Goal: Information Seeking & Learning: Learn about a topic

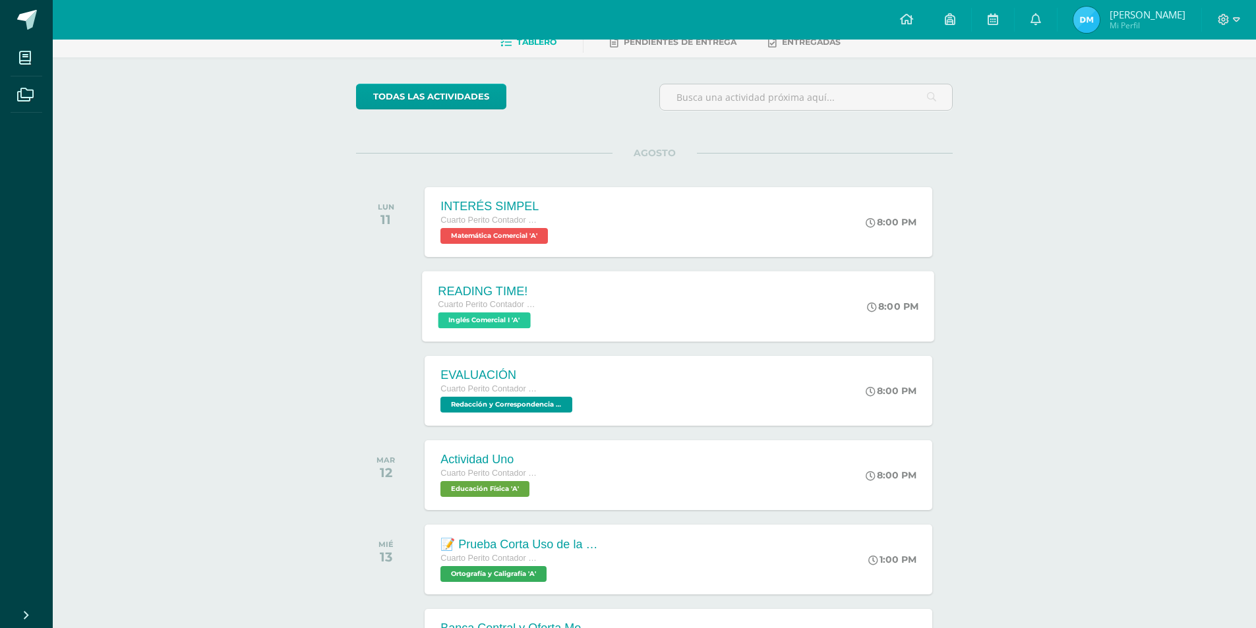
scroll to position [132, 0]
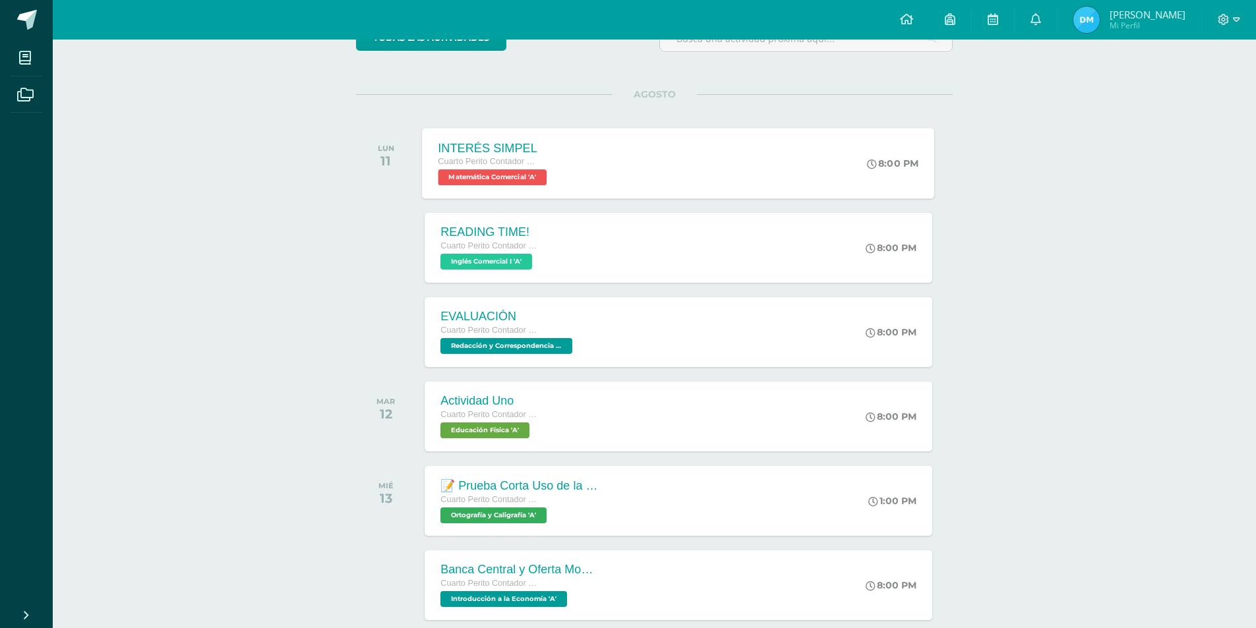
click at [501, 180] on span "Matemática Comercial 'A'" at bounding box center [492, 177] width 109 height 16
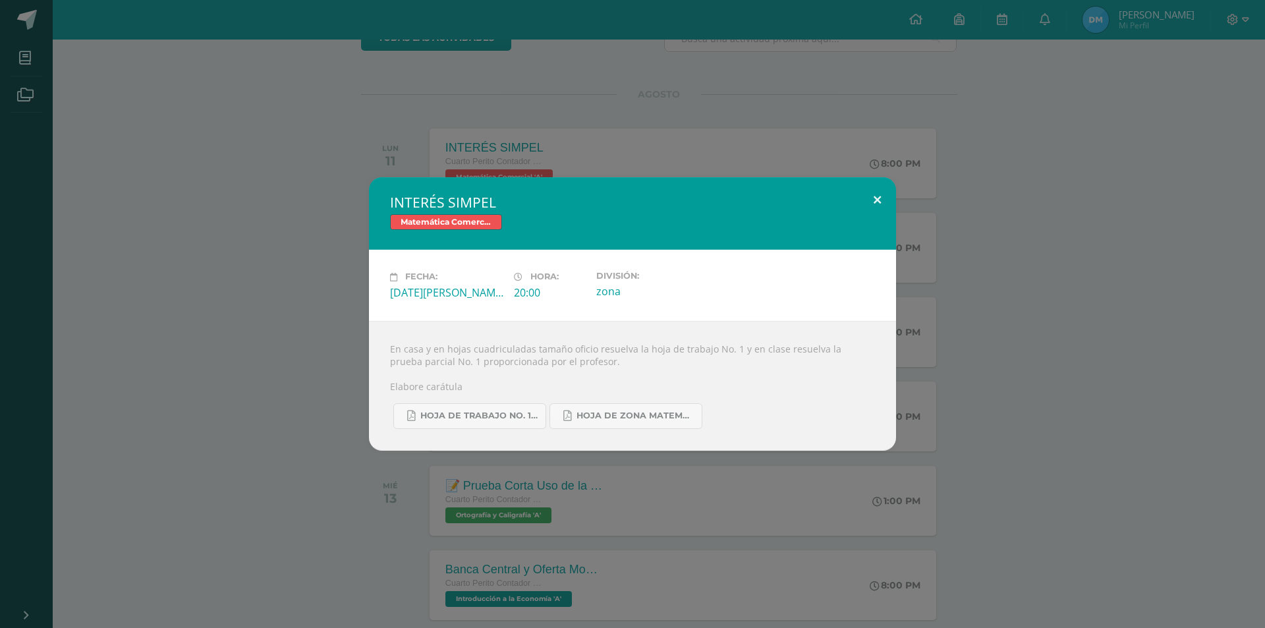
click at [868, 203] on button at bounding box center [878, 199] width 38 height 45
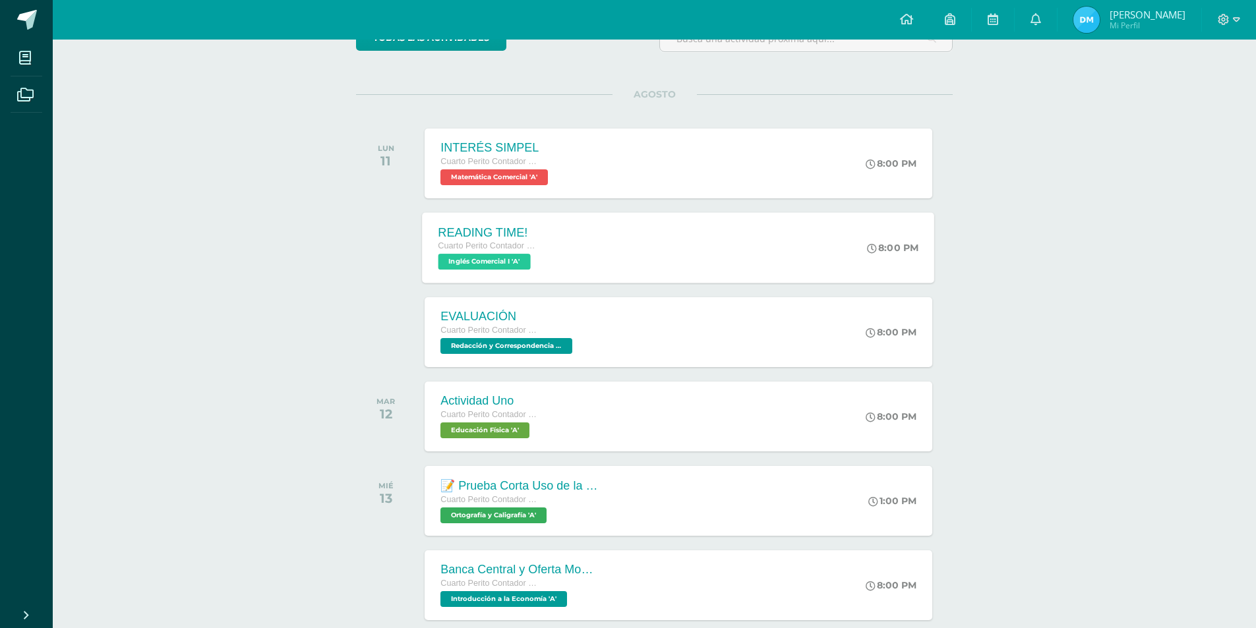
click at [504, 241] on span "Cuarto Perito Contador con Orientación en Computación" at bounding box center [488, 245] width 100 height 9
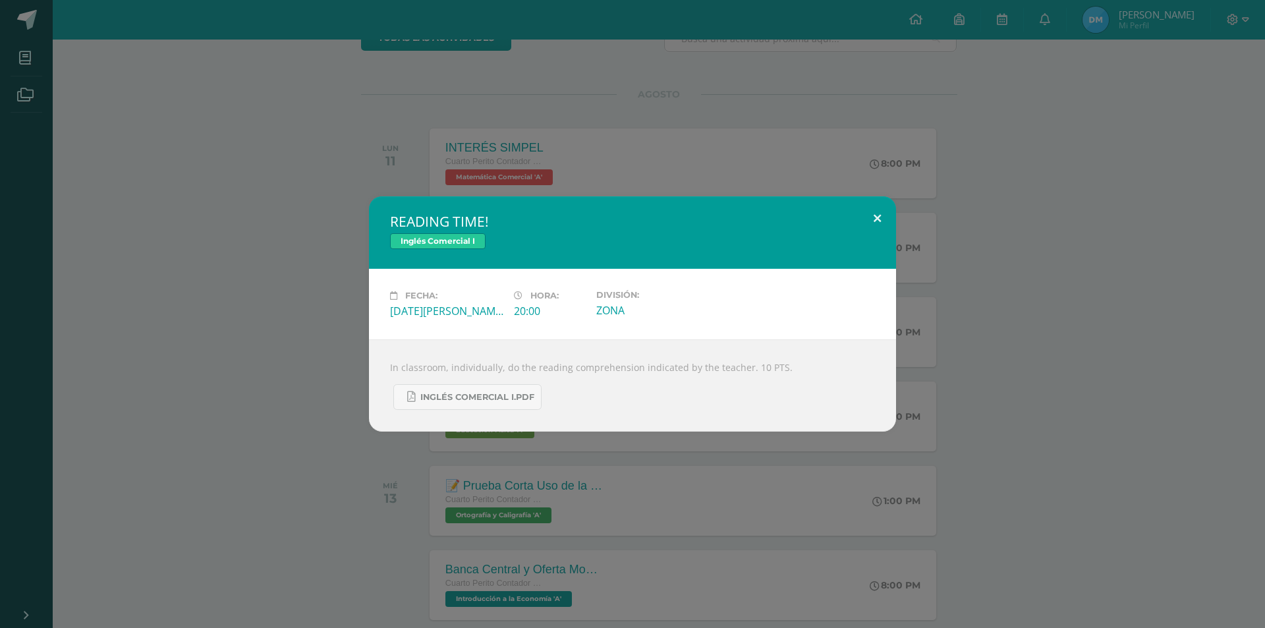
click at [875, 224] on button at bounding box center [878, 218] width 38 height 45
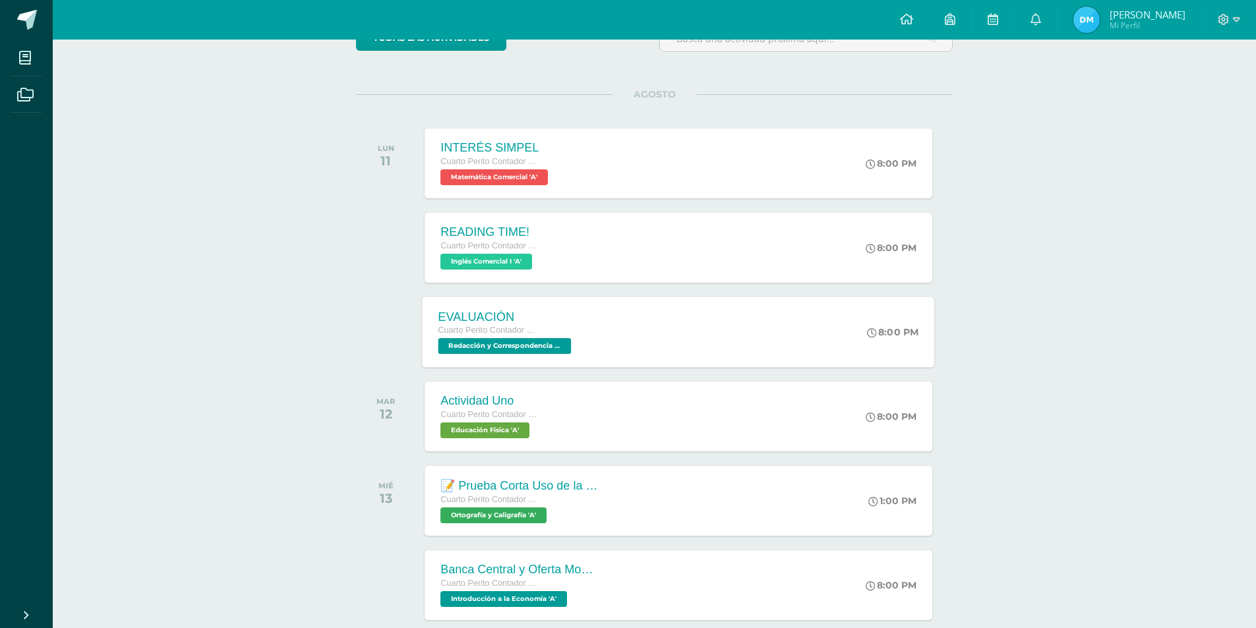
click at [513, 351] on span "Redacción y Correspondencia Mercantil 'A'" at bounding box center [504, 346] width 133 height 16
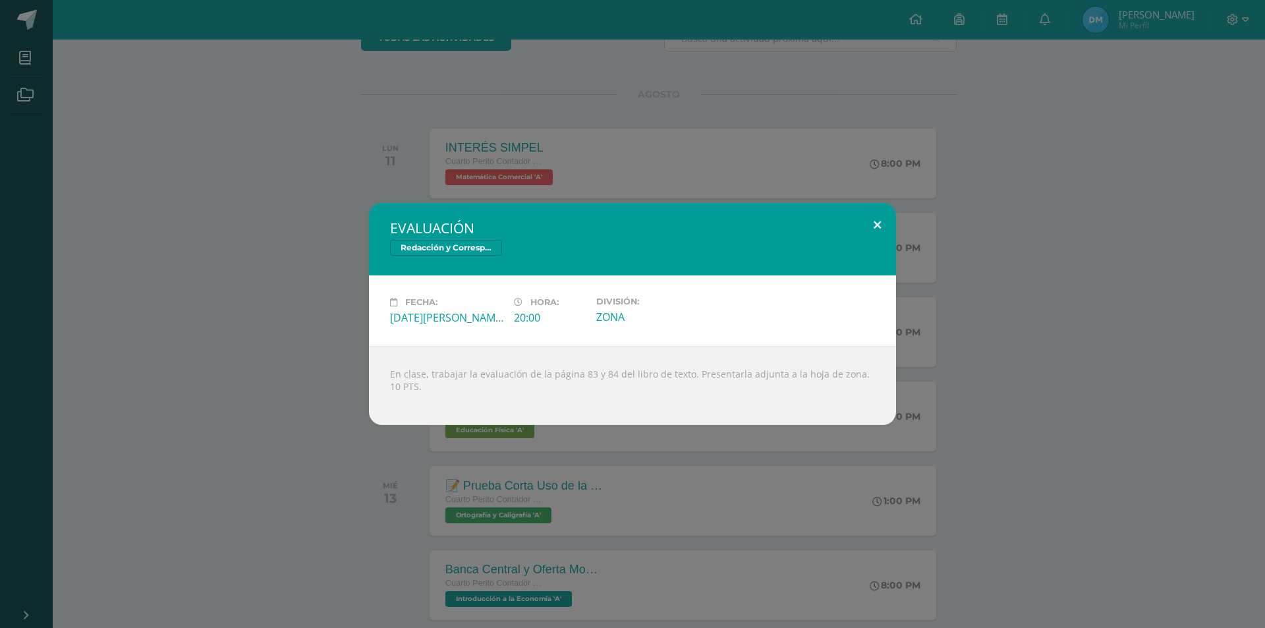
click at [873, 223] on button at bounding box center [878, 225] width 38 height 45
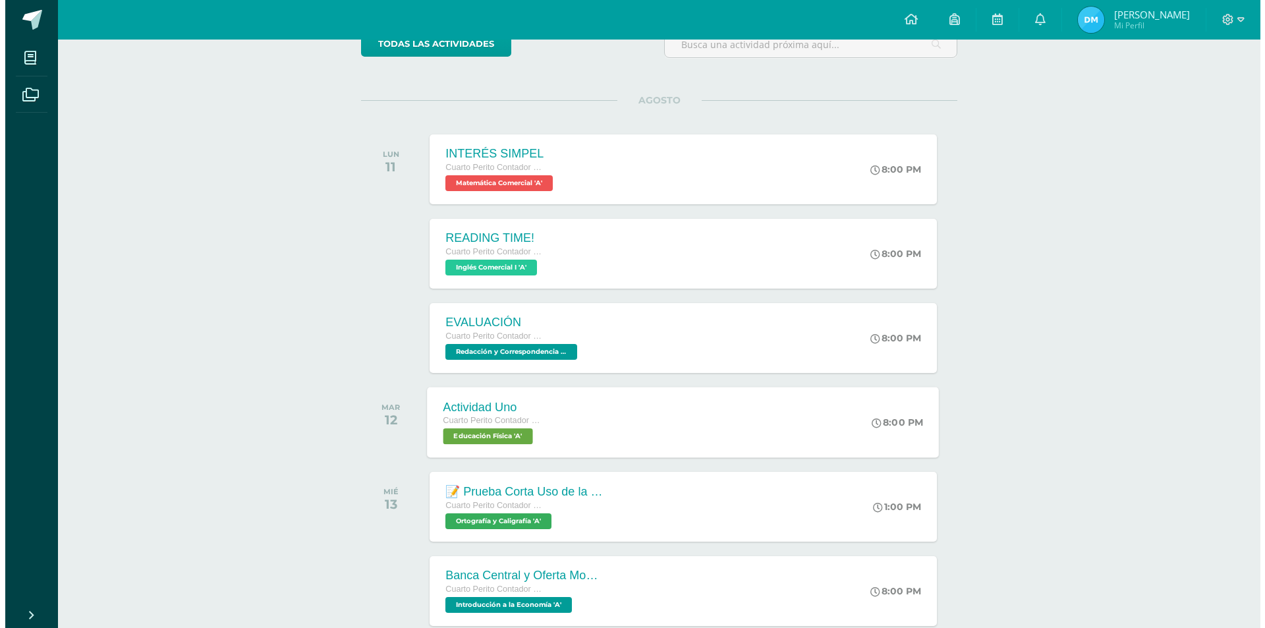
scroll to position [198, 0]
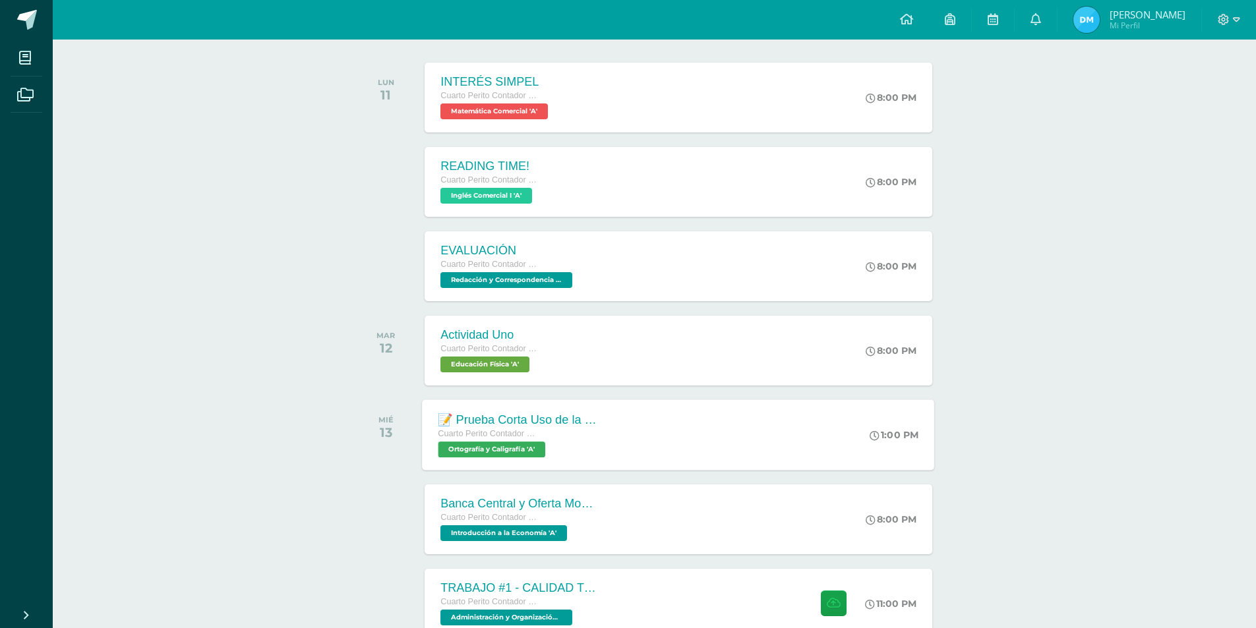
click at [554, 432] on div "Cuarto Perito Contador con Orientación en Computación" at bounding box center [517, 434] width 159 height 14
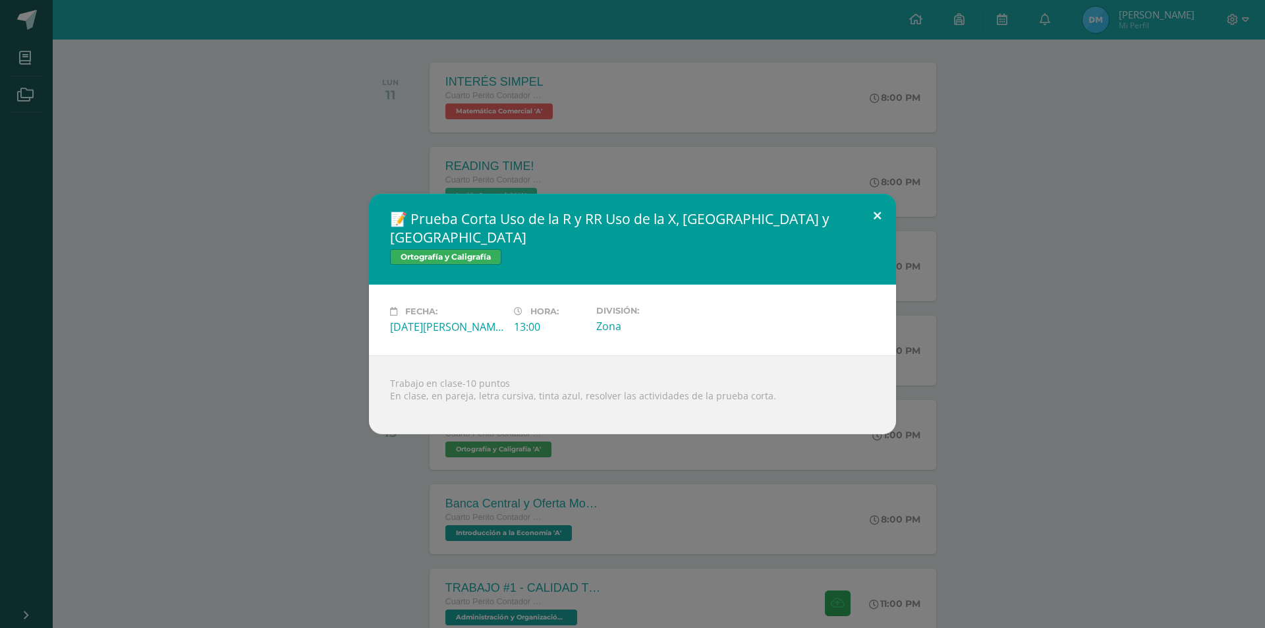
click at [878, 222] on button at bounding box center [878, 216] width 38 height 45
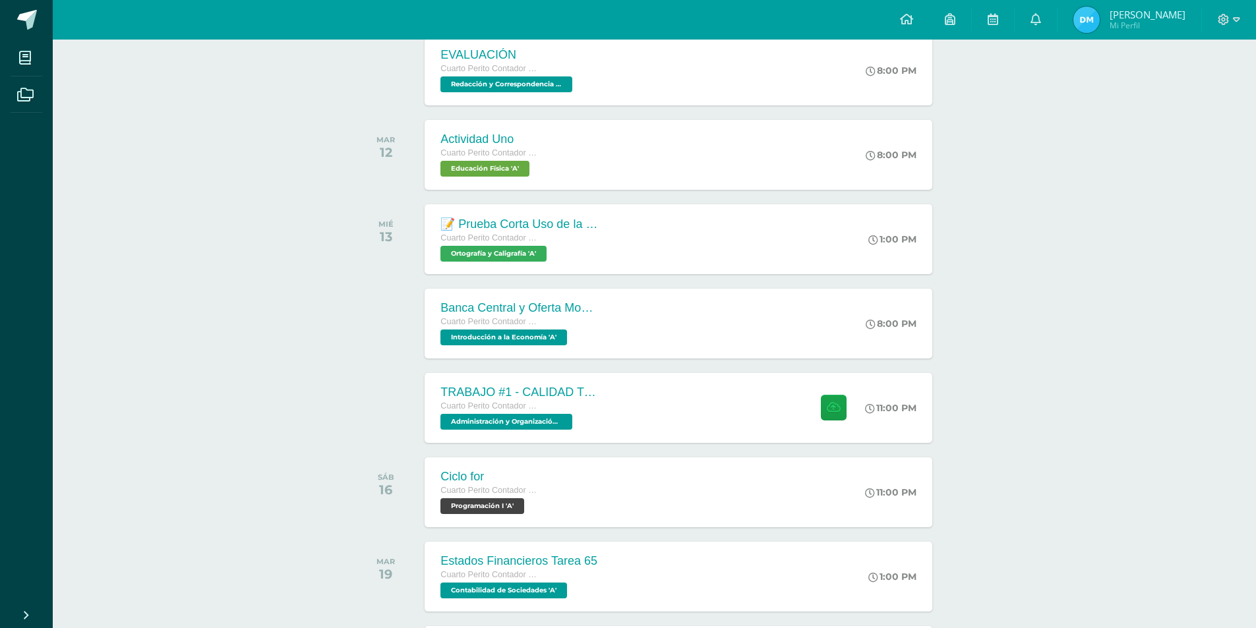
scroll to position [395, 0]
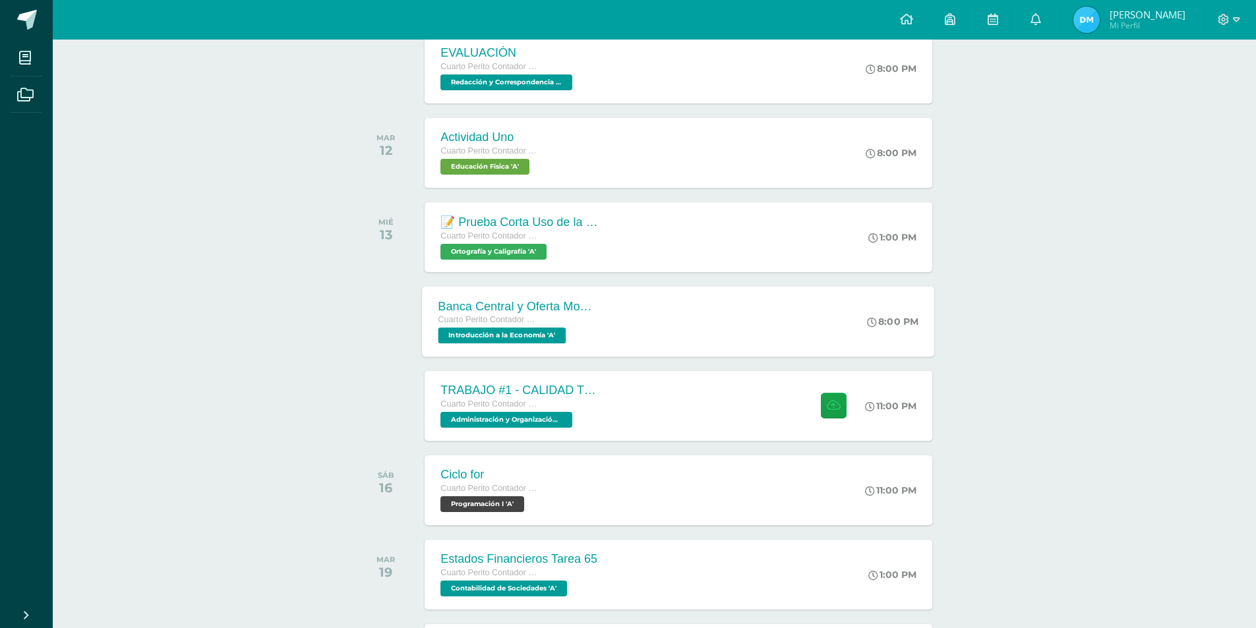
click at [507, 343] on span "Introducción a la Economía 'A'" at bounding box center [502, 336] width 128 height 16
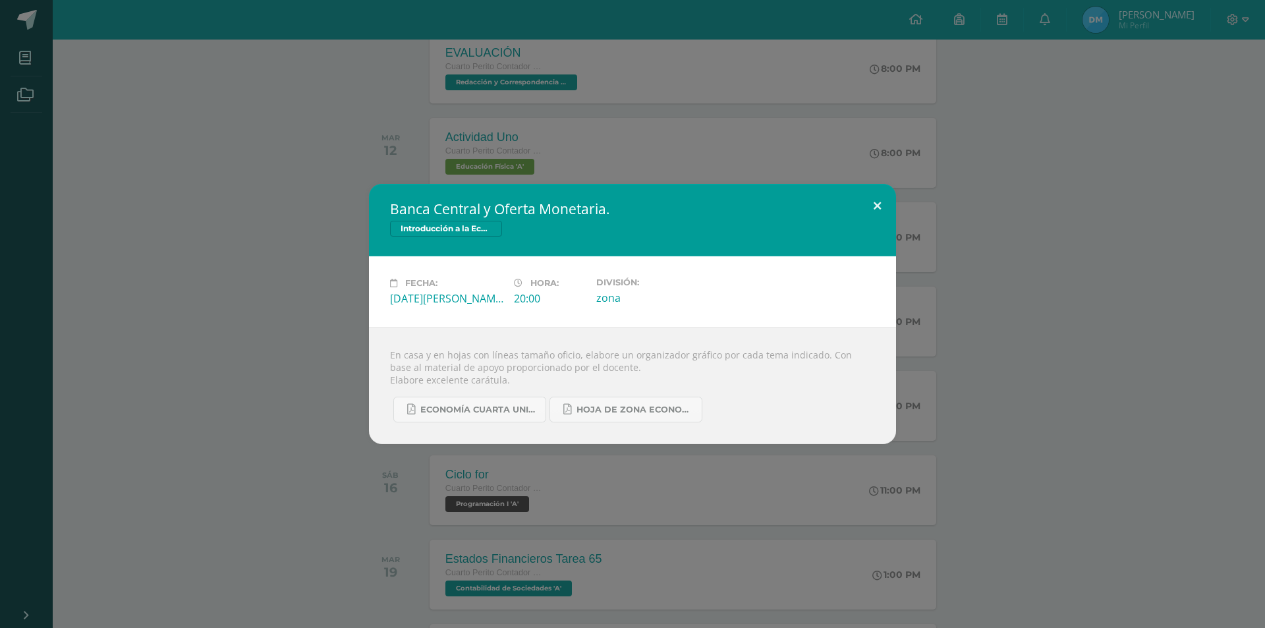
click at [877, 206] on button at bounding box center [878, 206] width 38 height 45
